Goal: Information Seeking & Learning: Learn about a topic

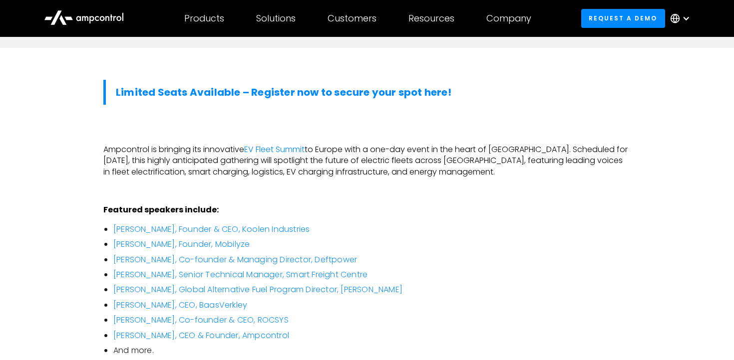
scroll to position [537, 0]
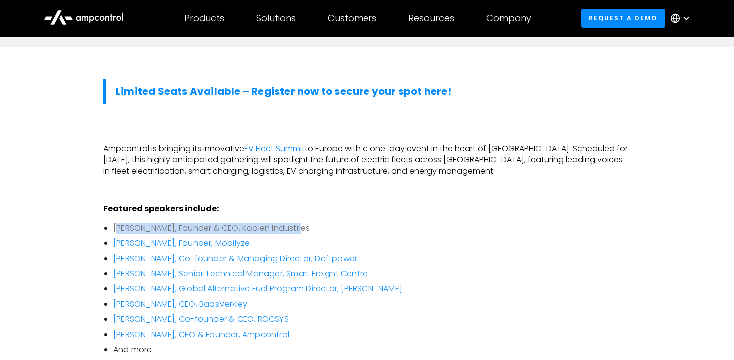
drag, startPoint x: 316, startPoint y: 205, endPoint x: 116, endPoint y: 201, distance: 200.3
click at [116, 223] on li "[PERSON_NAME], Founder & CEO, Koolen Industries" at bounding box center [371, 228] width 517 height 11
click at [330, 223] on li "[PERSON_NAME], Founder & CEO, Koolen Industries" at bounding box center [371, 228] width 517 height 11
click at [264, 223] on link "[PERSON_NAME], Founder & CEO, Koolen Industries" at bounding box center [211, 228] width 196 height 11
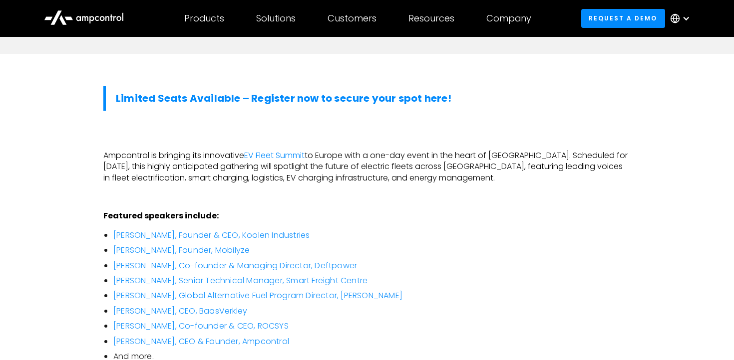
scroll to position [550, 0]
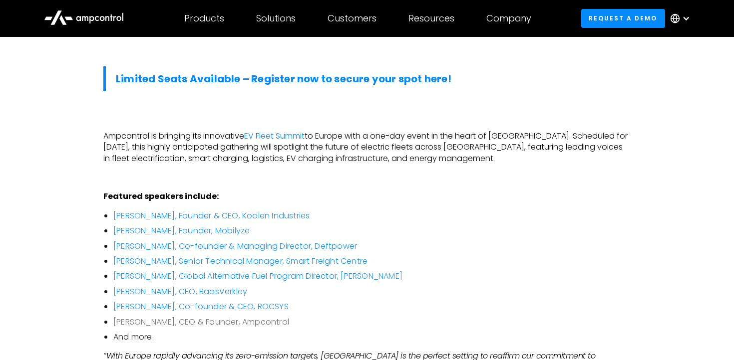
click at [215, 317] on link "[PERSON_NAME], CEO & Founder, Ampcontrol" at bounding box center [201, 322] width 176 height 11
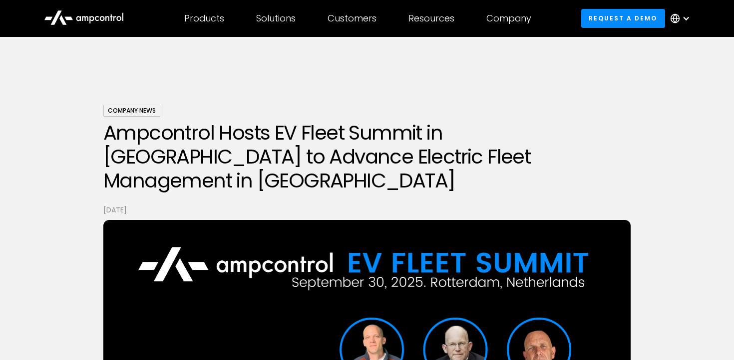
scroll to position [550, 0]
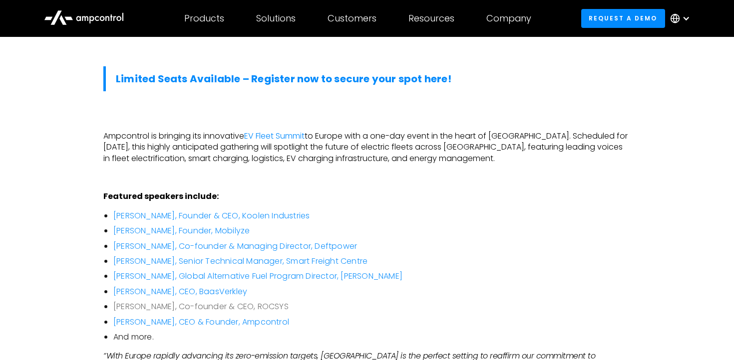
click at [256, 301] on link "[PERSON_NAME], Co-founder & CEO, ROCSYS" at bounding box center [200, 306] width 175 height 11
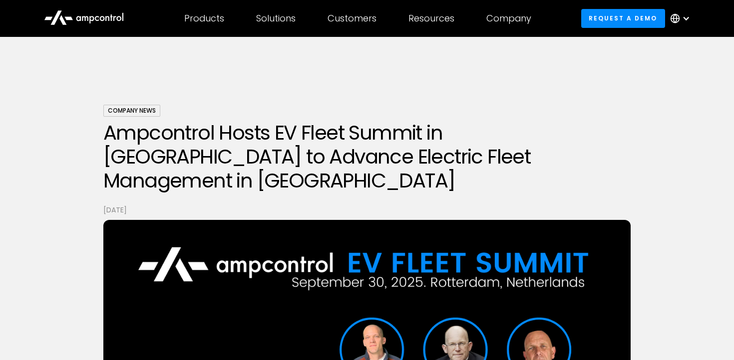
scroll to position [550, 0]
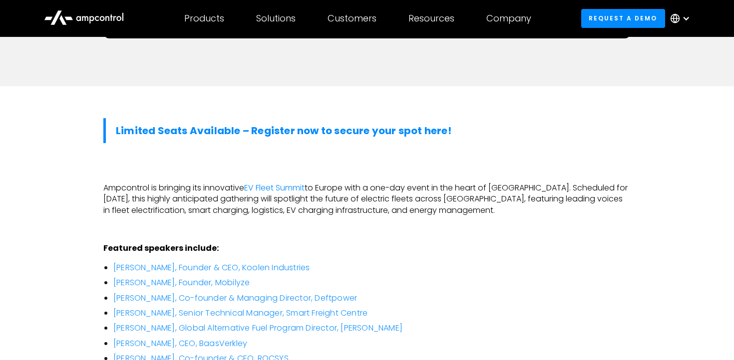
scroll to position [497, 0]
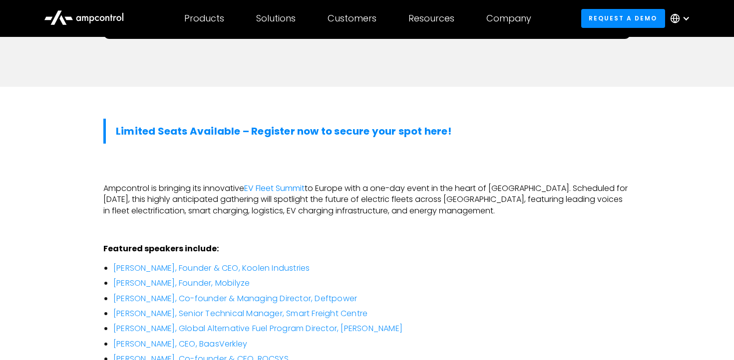
click at [375, 124] on strong "Limited Seats Available – Register now to secure your spot here!" at bounding box center [284, 131] width 336 height 14
